Goal: Find specific page/section: Find specific page/section

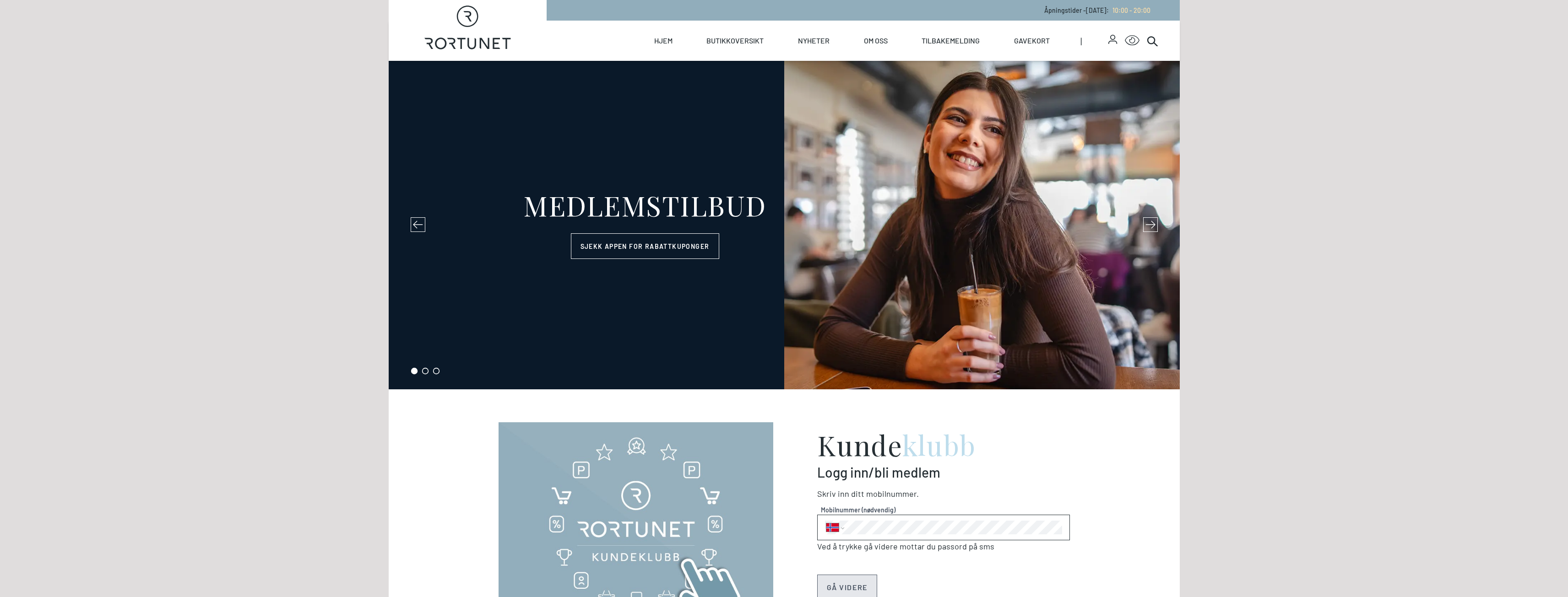
select select "NO"
click at [736, 70] on link "Butikker" at bounding box center [748, 73] width 92 height 26
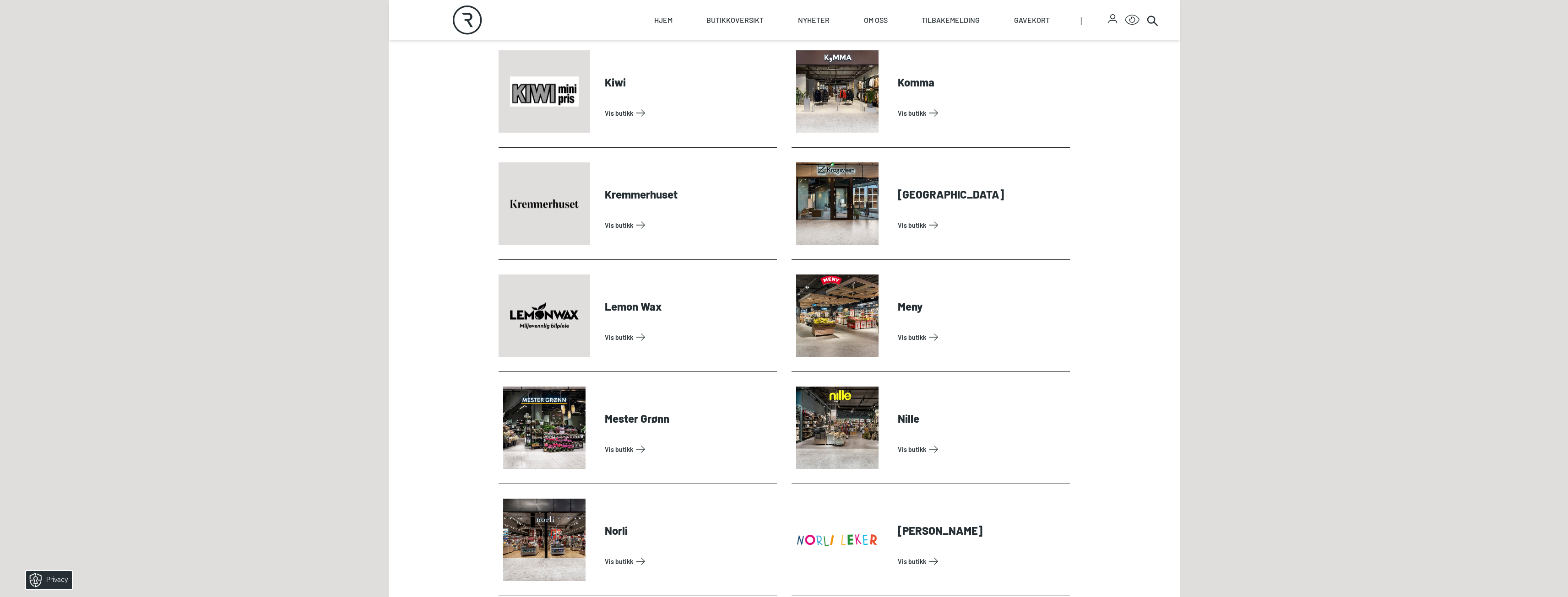
scroll to position [1464, 0]
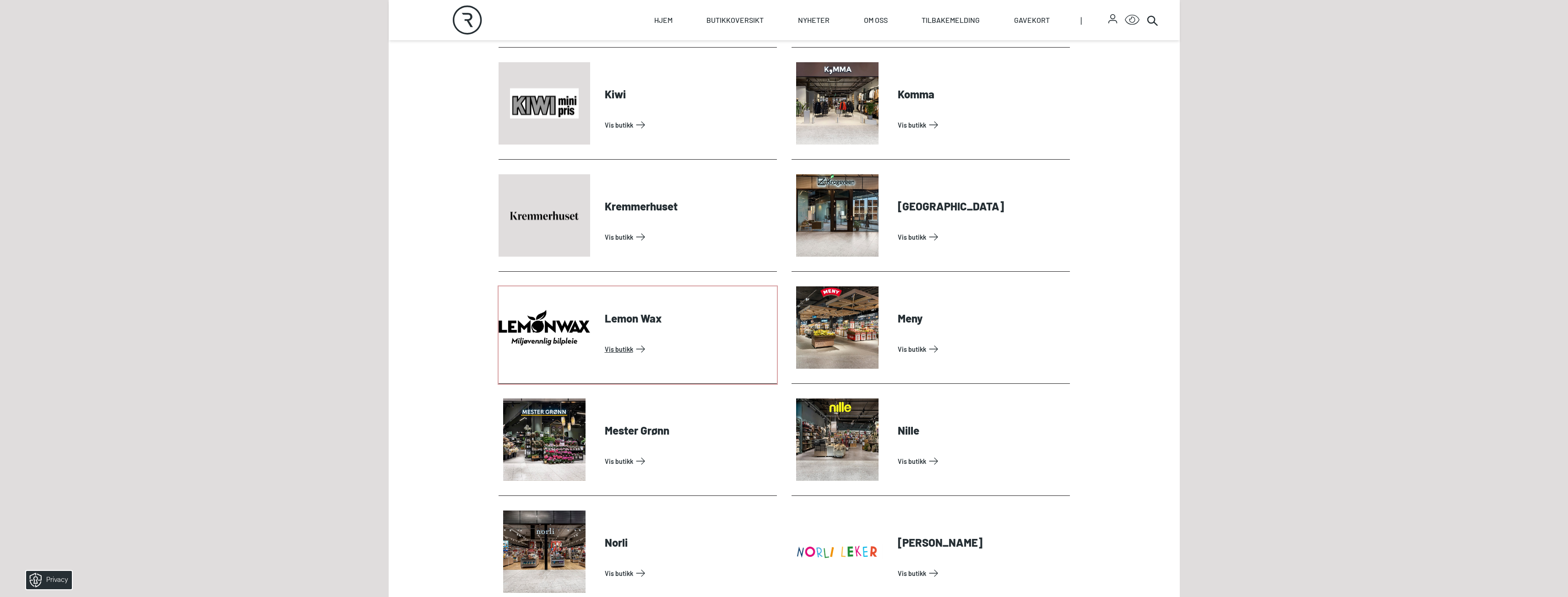
click at [615, 350] on link "Vis butikk" at bounding box center [688, 349] width 168 height 14
